Goal: Task Accomplishment & Management: Use online tool/utility

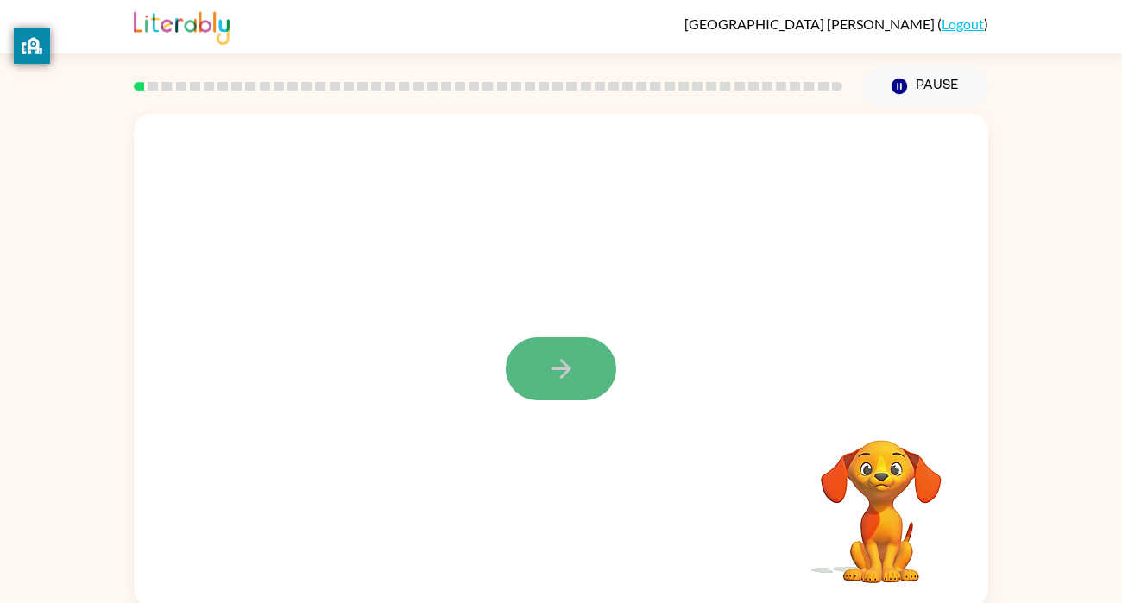
click at [578, 372] on button "button" at bounding box center [561, 368] width 110 height 63
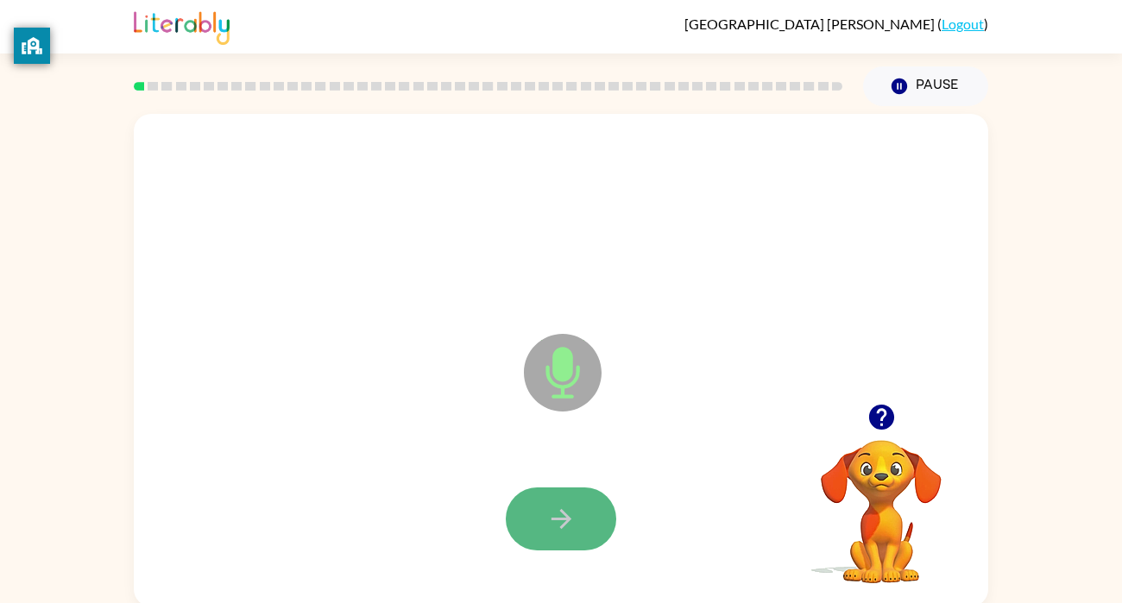
click at [560, 500] on button "button" at bounding box center [561, 519] width 110 height 63
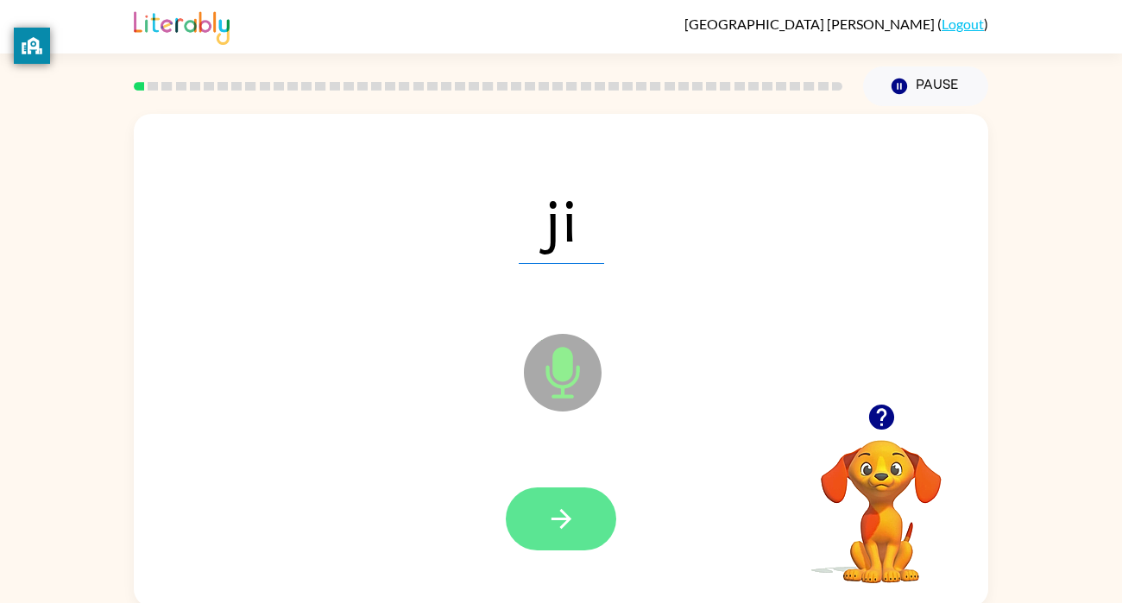
click at [571, 520] on icon "button" at bounding box center [561, 519] width 20 height 20
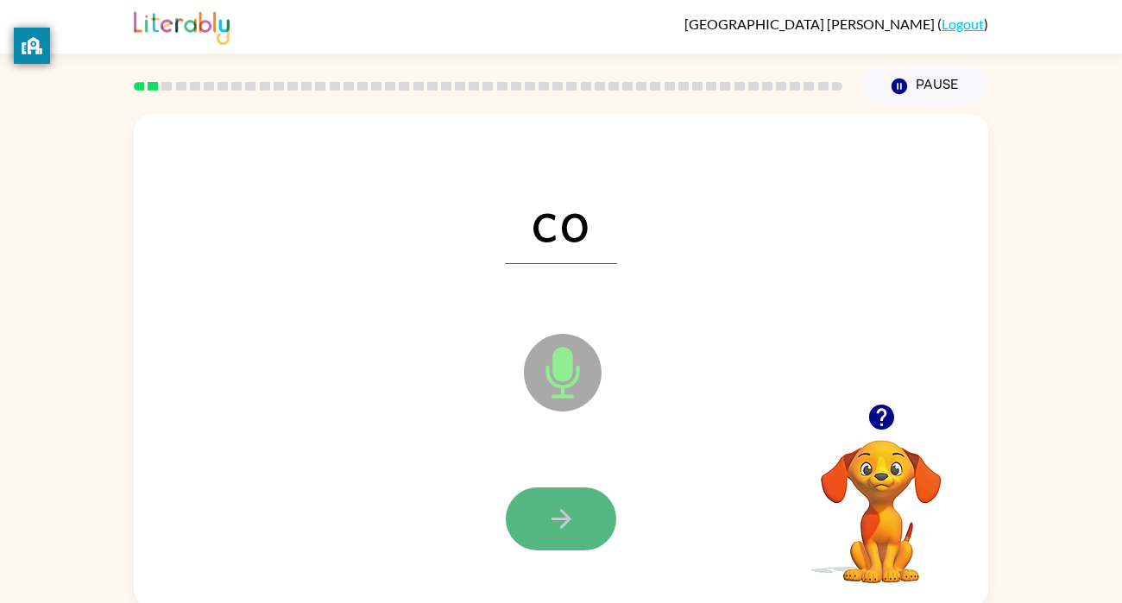
click at [558, 526] on icon "button" at bounding box center [561, 519] width 30 height 30
click at [557, 524] on icon "button" at bounding box center [561, 519] width 30 height 30
click at [565, 523] on icon "button" at bounding box center [561, 519] width 20 height 20
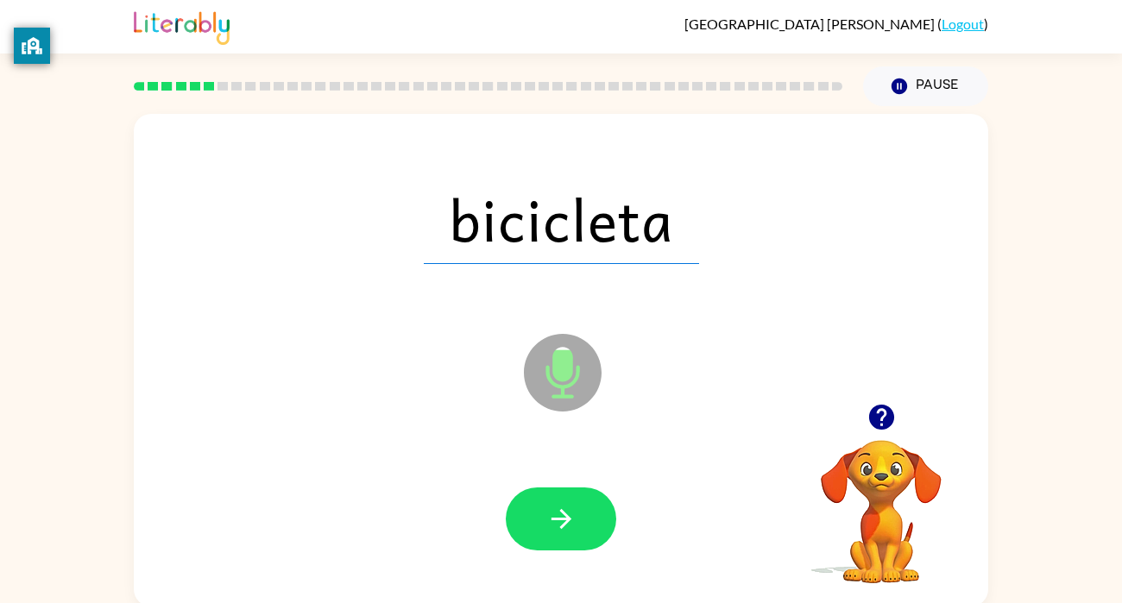
click at [565, 523] on icon "button" at bounding box center [561, 519] width 20 height 20
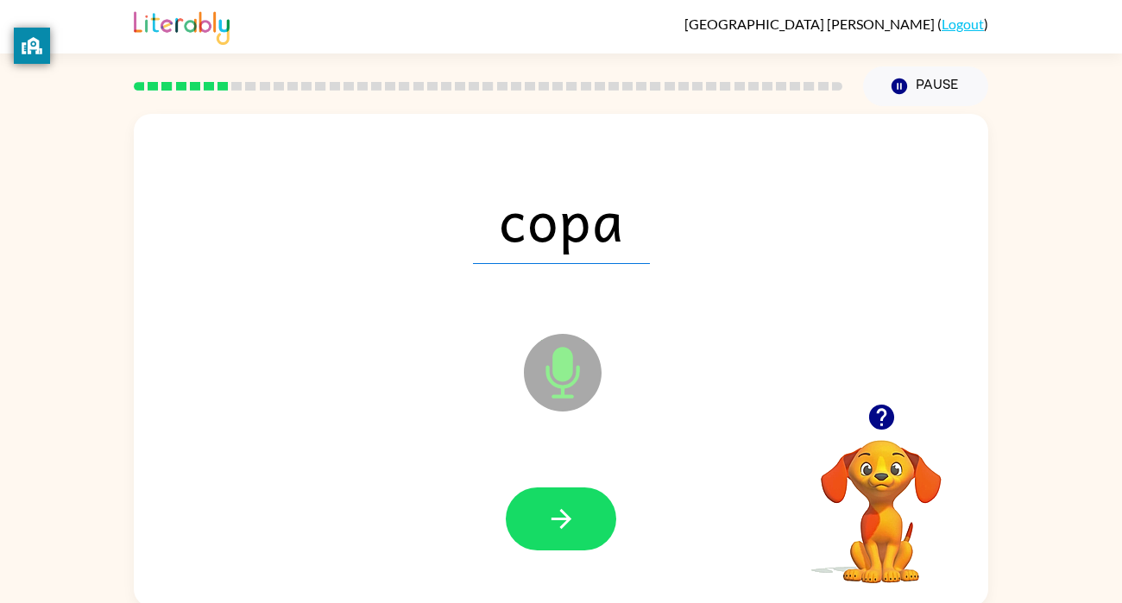
click at [565, 523] on icon "button" at bounding box center [561, 519] width 20 height 20
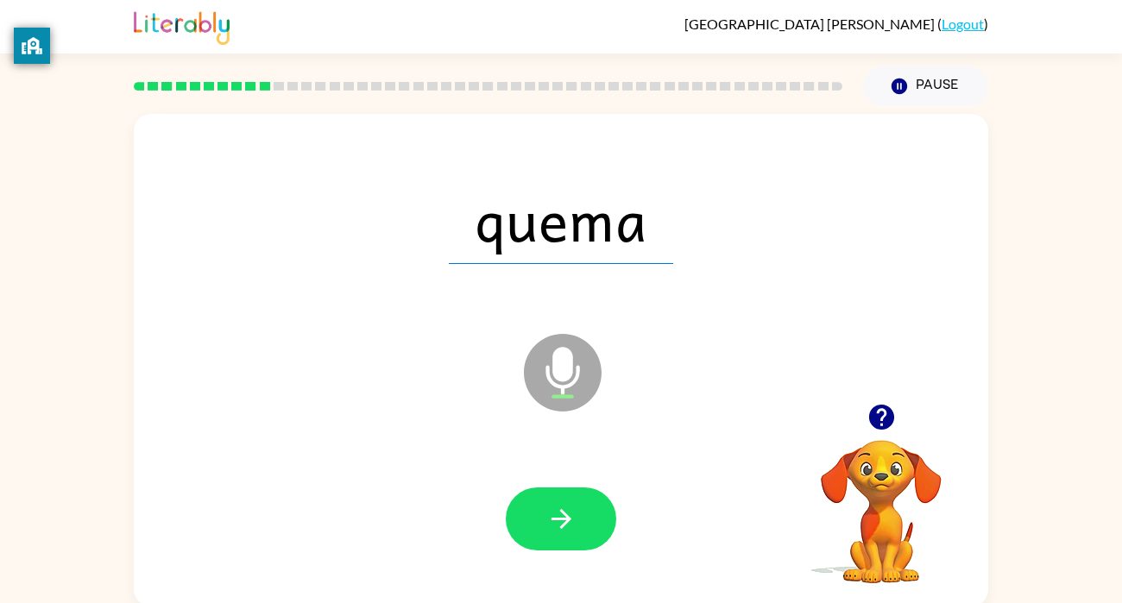
click at [565, 523] on icon "button" at bounding box center [561, 519] width 20 height 20
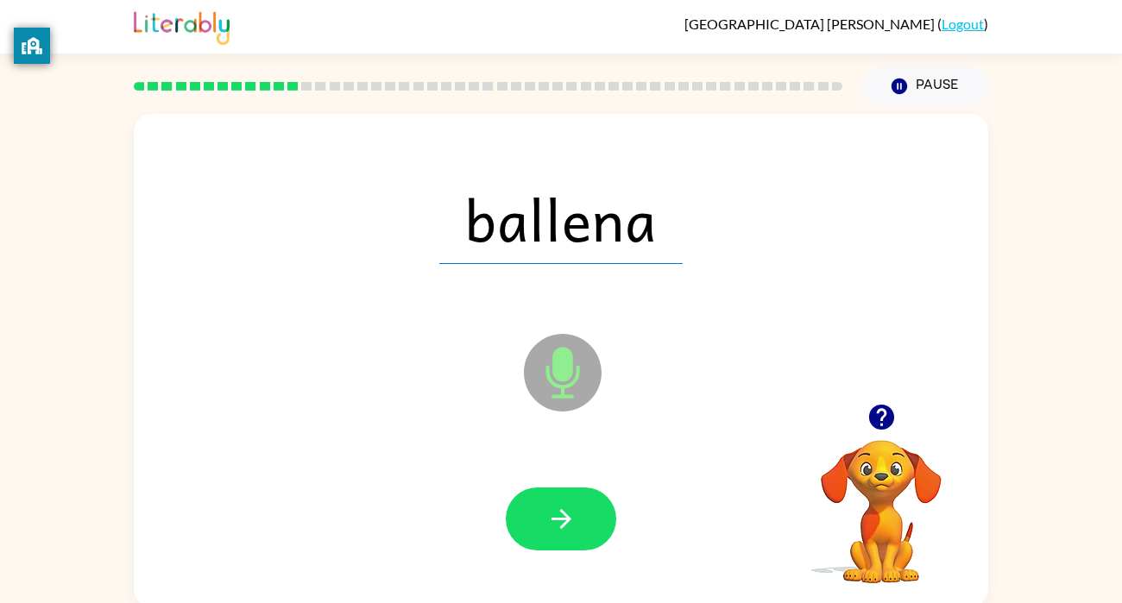
click at [565, 523] on icon "button" at bounding box center [561, 519] width 20 height 20
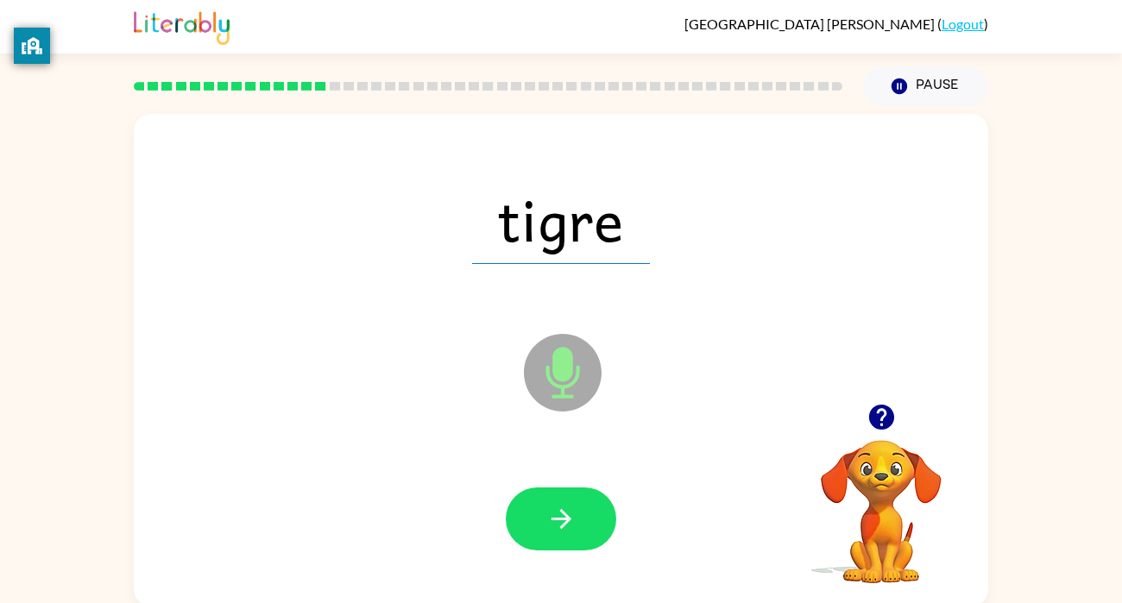
click at [565, 523] on icon "button" at bounding box center [561, 519] width 20 height 20
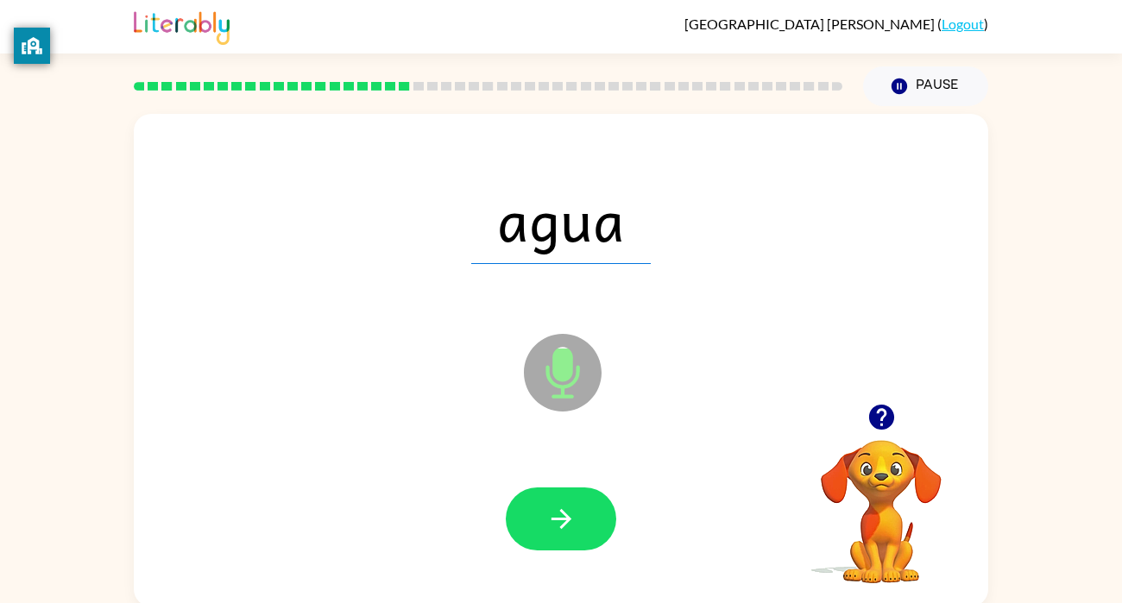
click at [565, 523] on icon "button" at bounding box center [561, 519] width 20 height 20
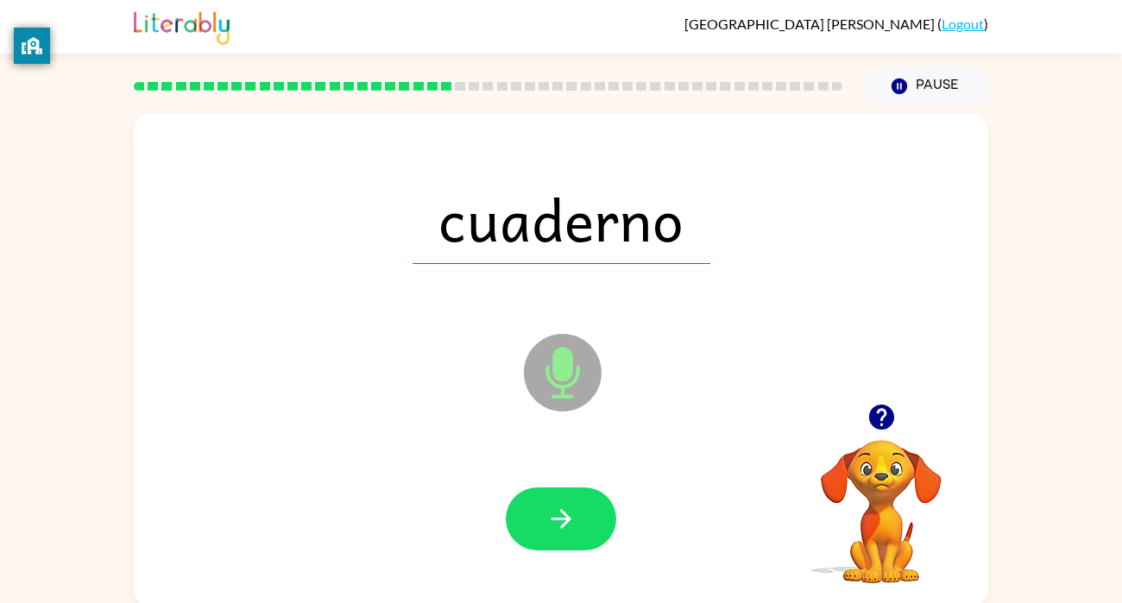
click at [565, 523] on icon "button" at bounding box center [561, 519] width 20 height 20
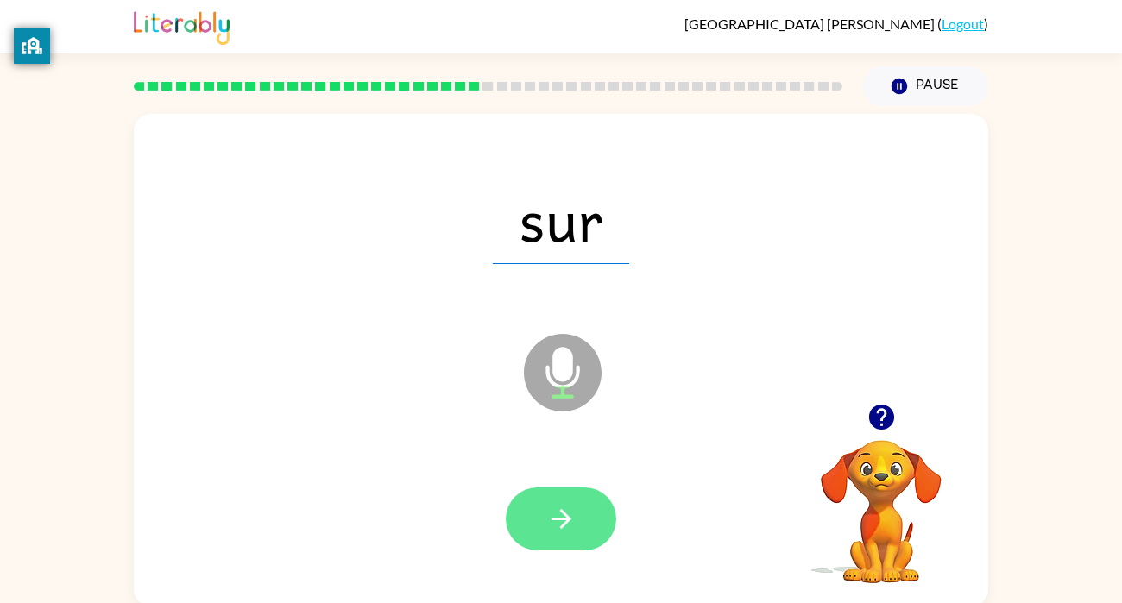
click at [537, 527] on button "button" at bounding box center [561, 519] width 110 height 63
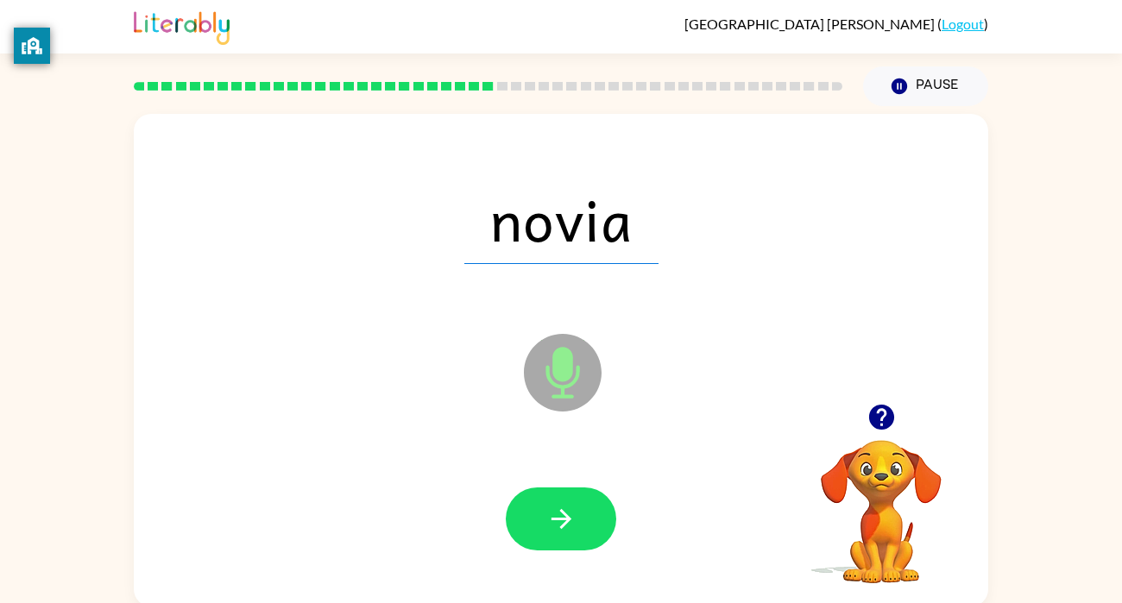
click at [534, 532] on button "button" at bounding box center [561, 519] width 110 height 63
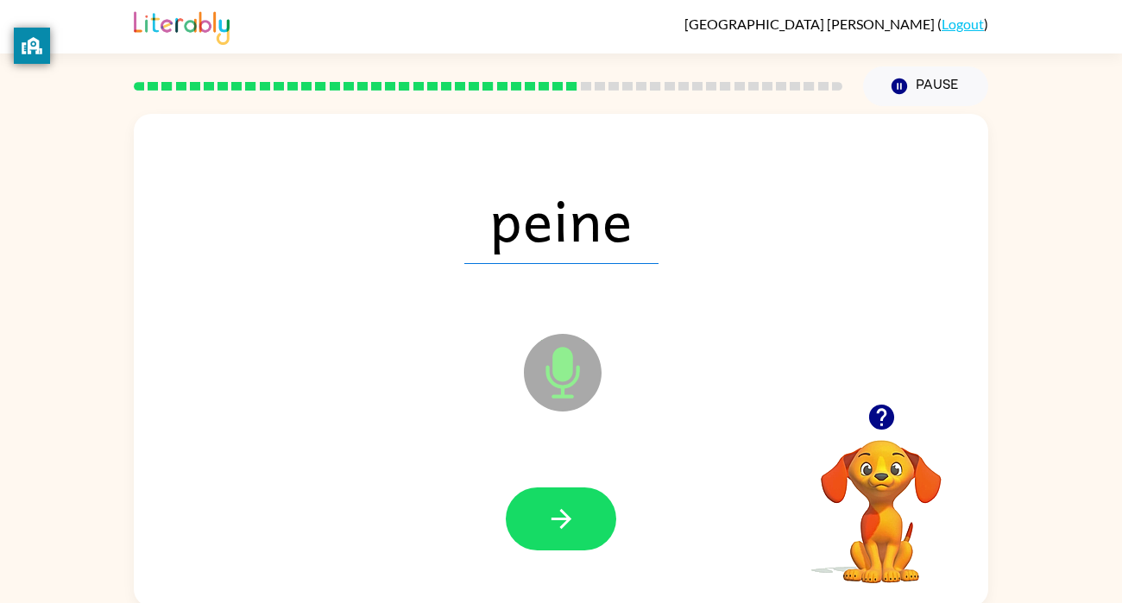
click at [534, 532] on button "button" at bounding box center [561, 519] width 110 height 63
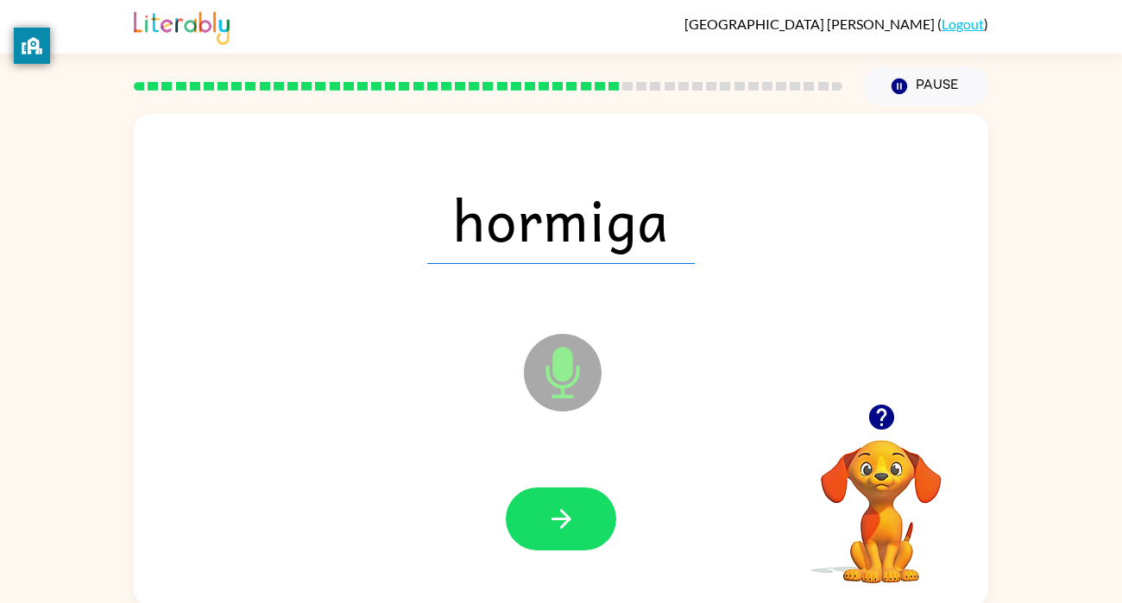
click at [534, 532] on button "button" at bounding box center [561, 519] width 110 height 63
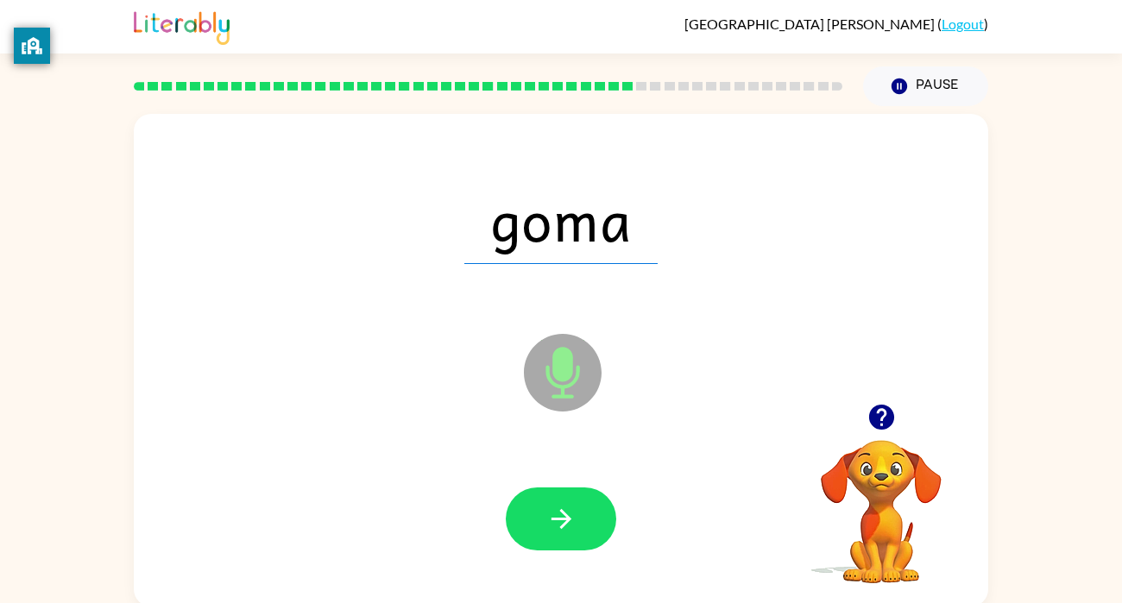
click at [534, 532] on button "button" at bounding box center [561, 519] width 110 height 63
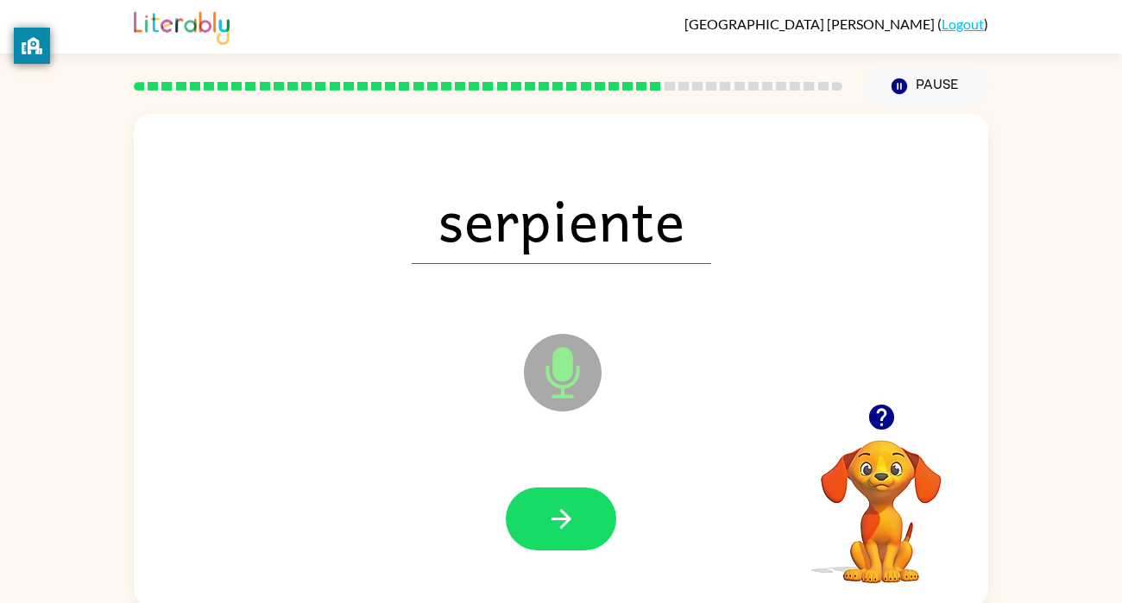
click at [534, 532] on button "button" at bounding box center [561, 519] width 110 height 63
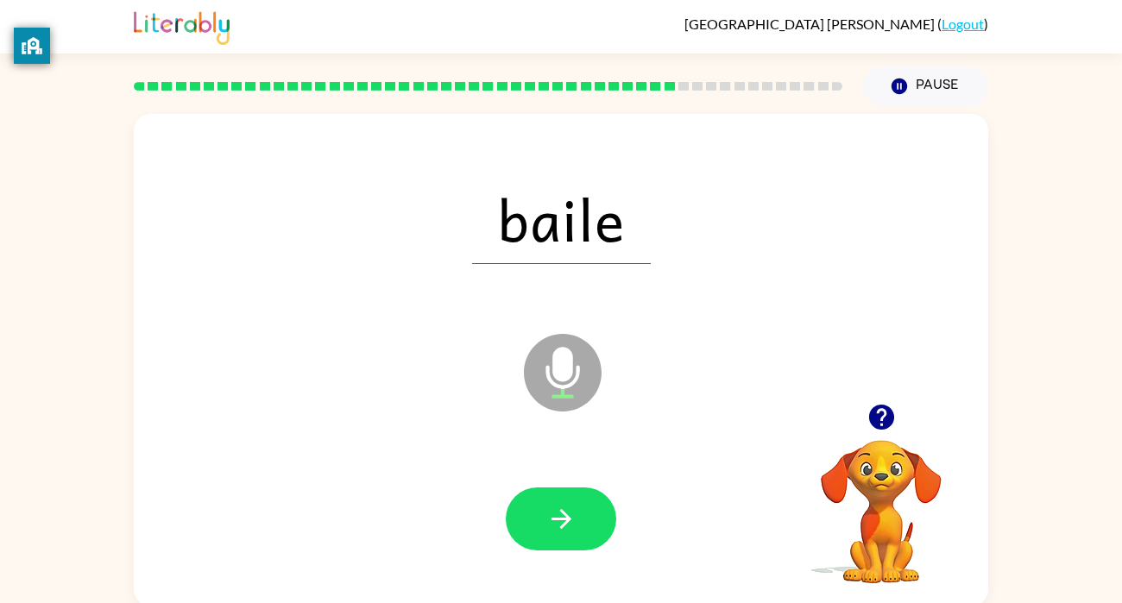
click at [534, 532] on button "button" at bounding box center [561, 519] width 110 height 63
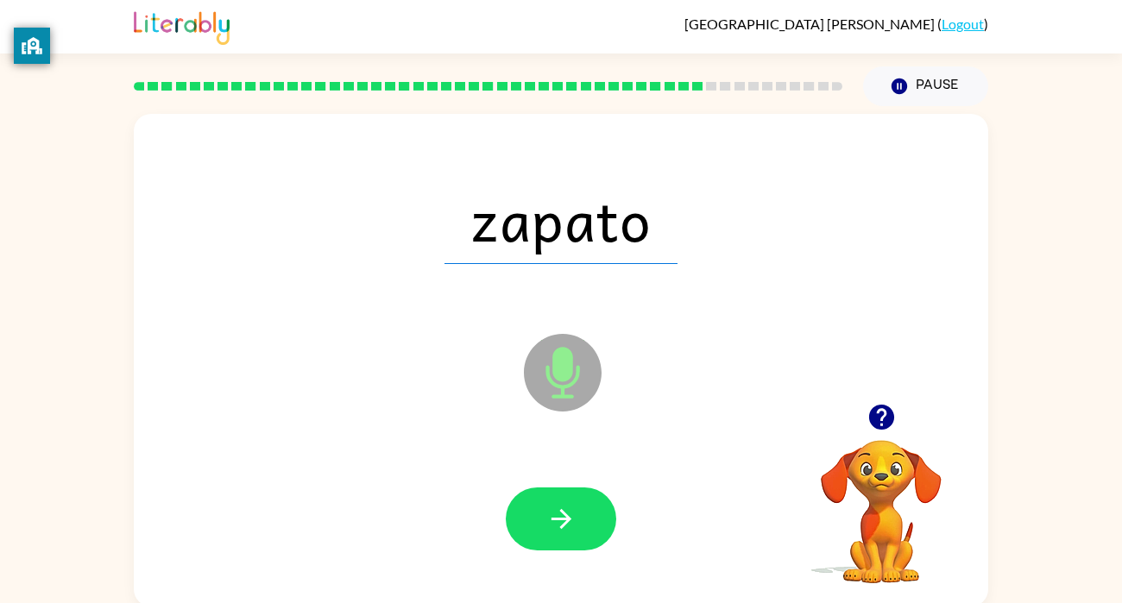
click at [534, 532] on button "button" at bounding box center [561, 519] width 110 height 63
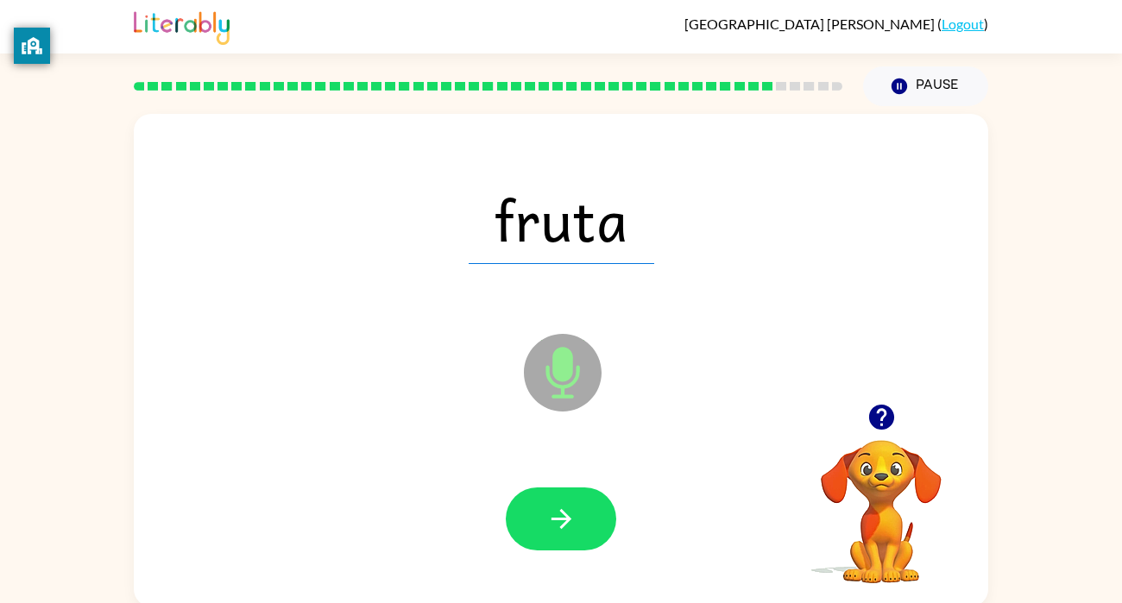
click at [534, 532] on button "button" at bounding box center [561, 519] width 110 height 63
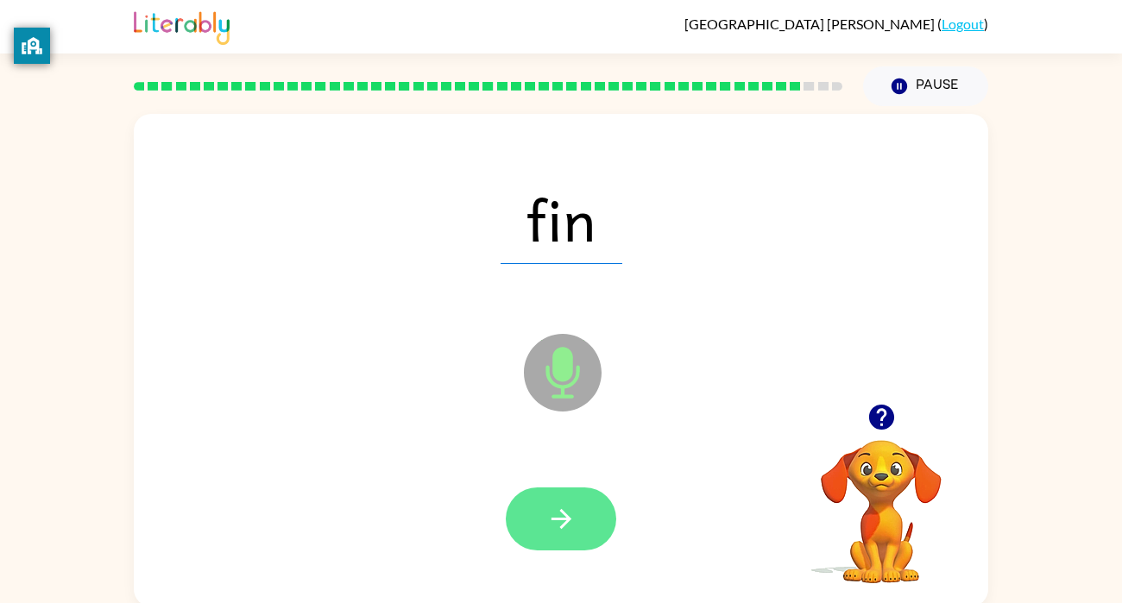
click at [535, 532] on button "button" at bounding box center [561, 519] width 110 height 63
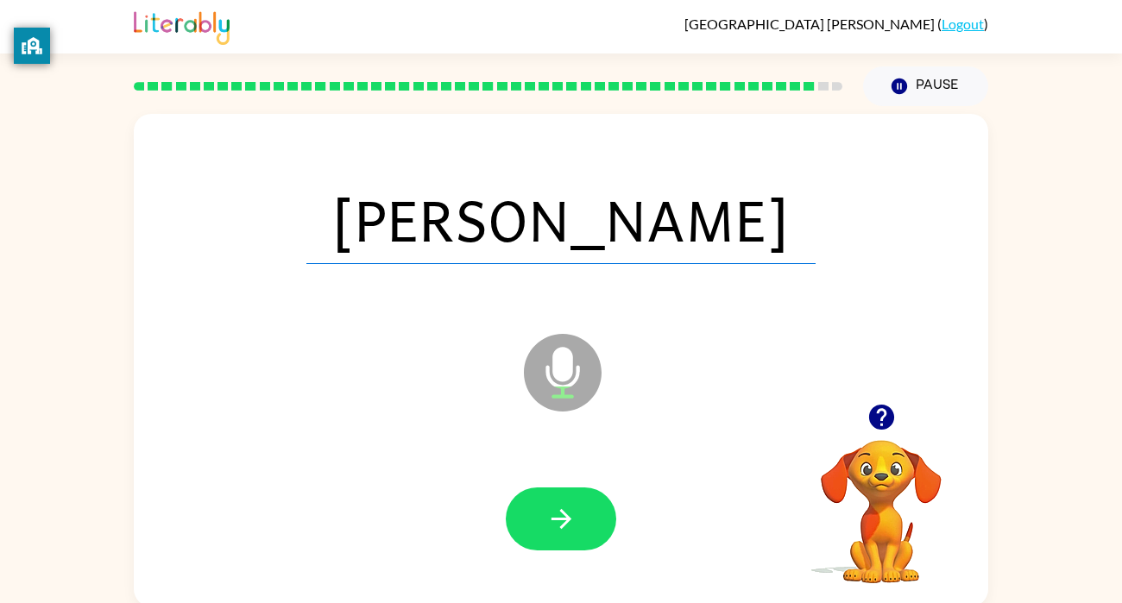
click at [535, 532] on button "button" at bounding box center [561, 519] width 110 height 63
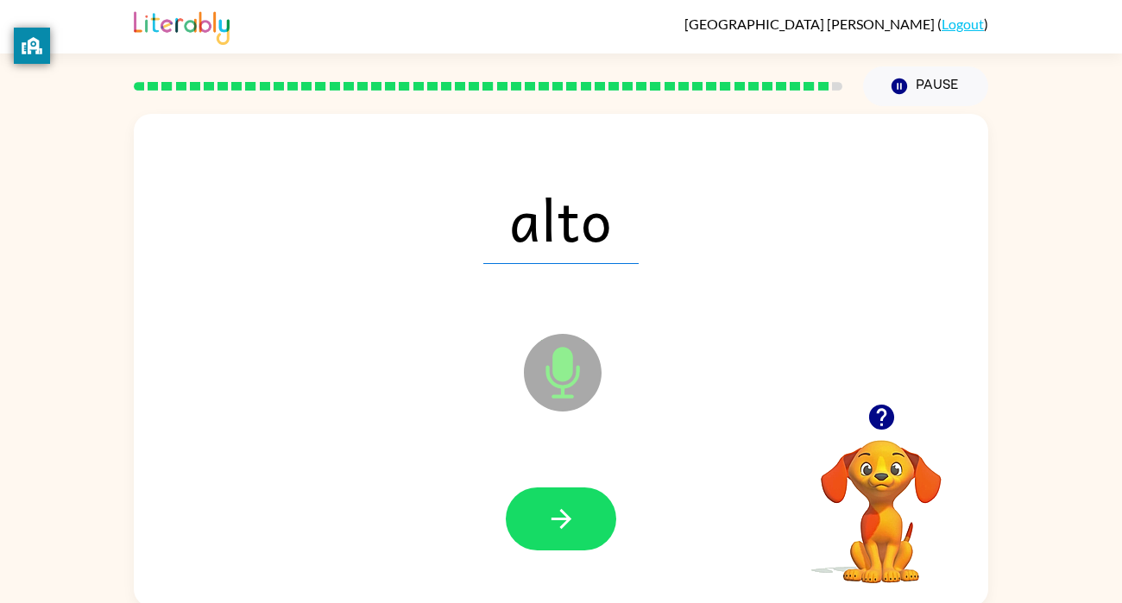
click at [535, 532] on button "button" at bounding box center [561, 519] width 110 height 63
